Goal: Information Seeking & Learning: Learn about a topic

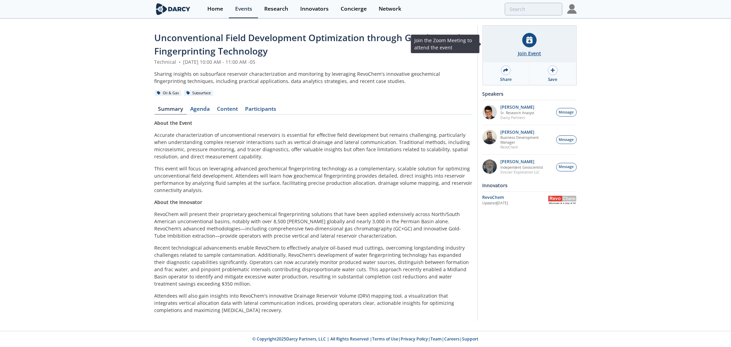
click at [528, 53] on div "Join Event" at bounding box center [529, 53] width 23 height 7
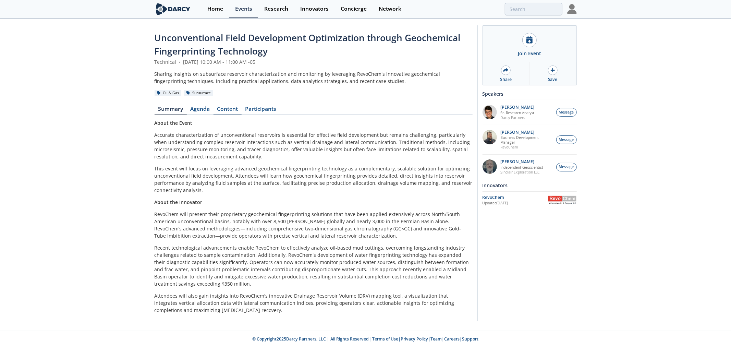
click at [226, 108] on link "Content" at bounding box center [228, 110] width 28 height 8
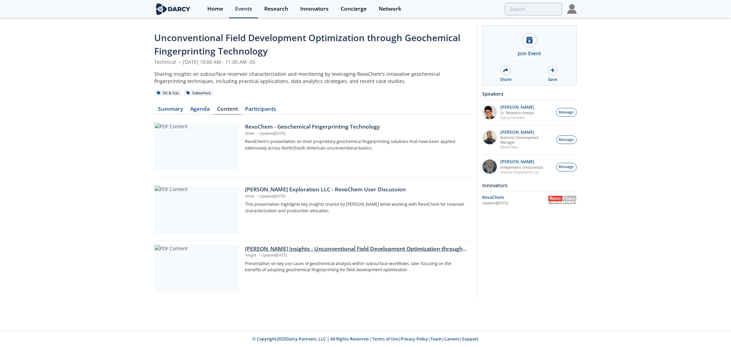
click at [304, 250] on div "[PERSON_NAME] Insights - Unconventional Field Development Optimization through …" at bounding box center [356, 249] width 222 height 8
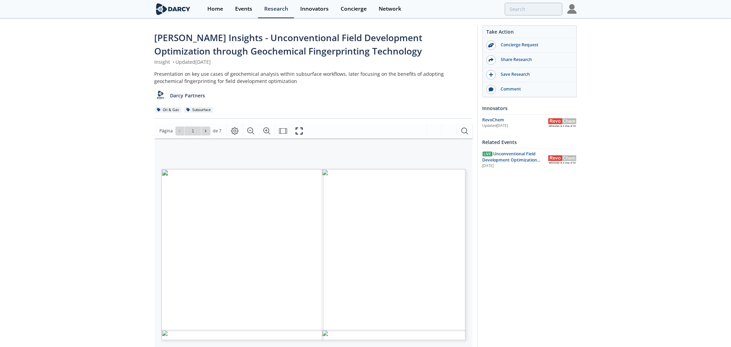
click at [290, 215] on span "Página 1" at bounding box center [507, 337] width 676 height 321
type input "2"
